Goal: Task Accomplishment & Management: Manage account settings

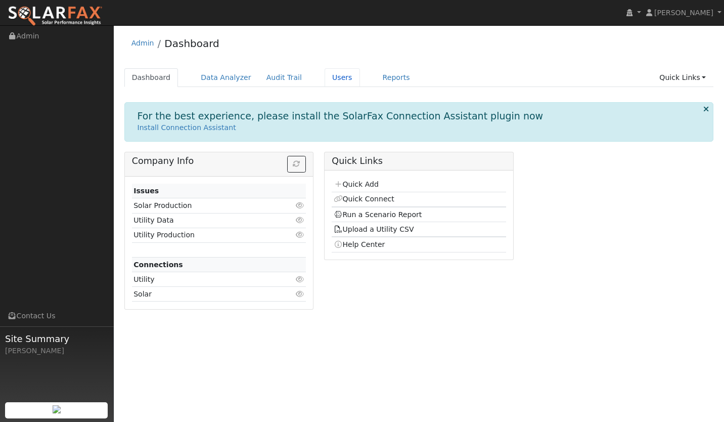
click at [325, 78] on link "Users" at bounding box center [342, 77] width 35 height 19
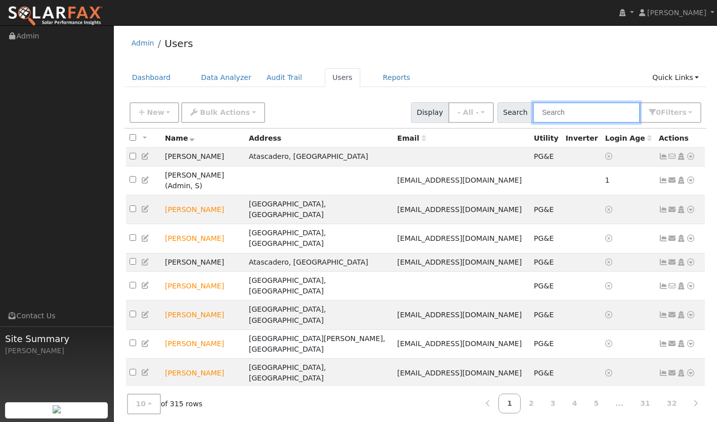
click at [567, 112] on input "text" at bounding box center [586, 112] width 107 height 21
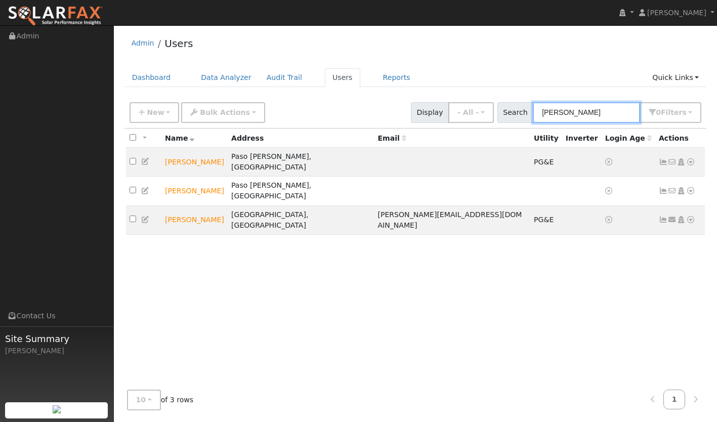
type input "[PERSON_NAME]"
click at [664, 216] on icon at bounding box center [662, 219] width 9 height 7
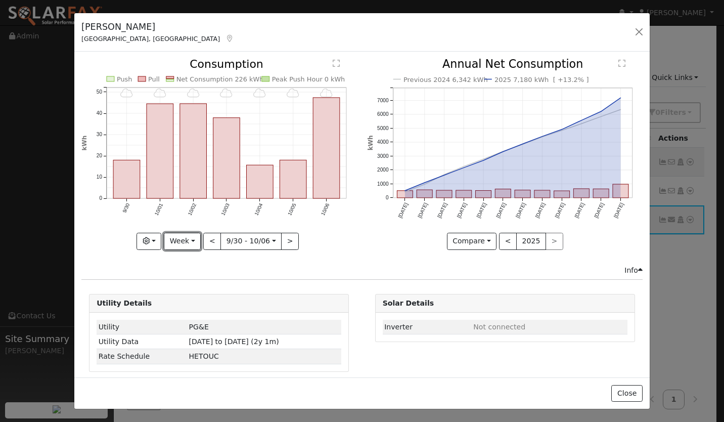
click at [185, 233] on button "Week" at bounding box center [182, 241] width 37 height 17
click at [180, 302] on link "Year" at bounding box center [199, 304] width 70 height 14
type input "[DATE]"
